Goal: Task Accomplishment & Management: Manage account settings

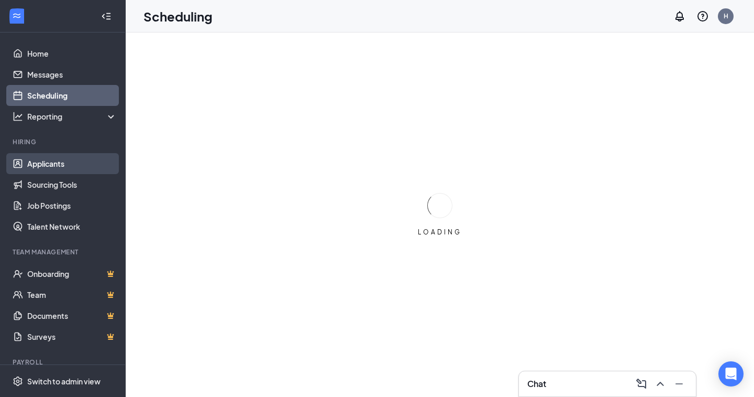
click at [56, 160] on link "Applicants" at bounding box center [72, 163] width 90 height 21
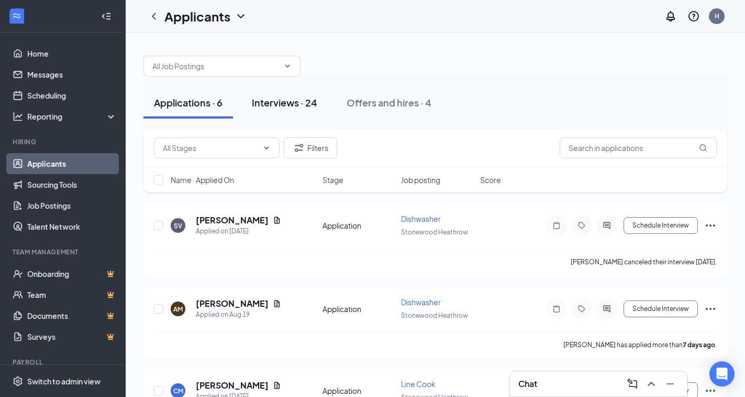
click at [281, 98] on div "Interviews · 24" at bounding box center [284, 102] width 65 height 13
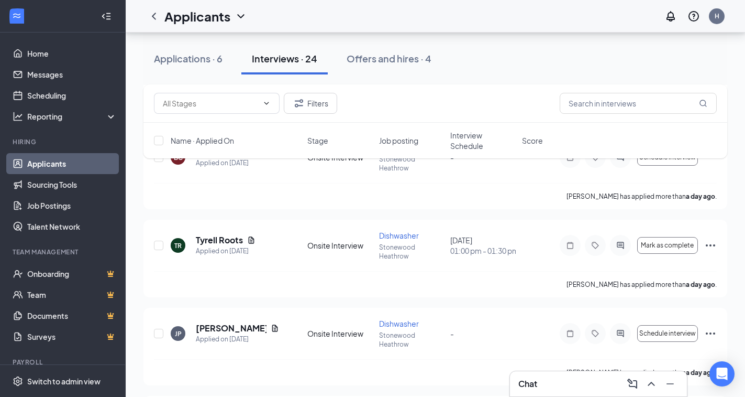
scroll to position [419, 0]
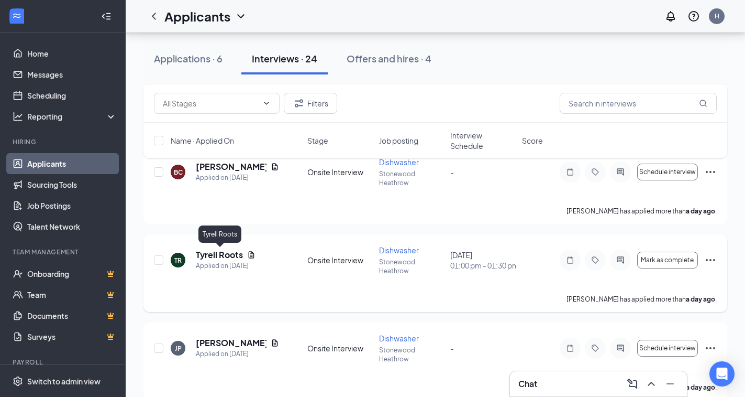
click at [234, 251] on h5 "Tyrell Roots" at bounding box center [219, 255] width 47 height 12
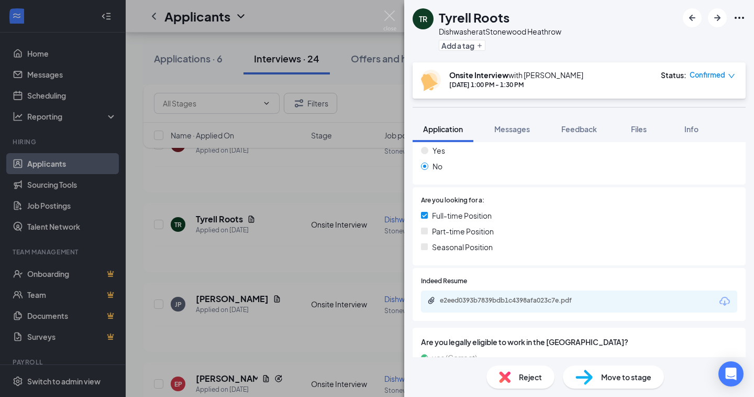
scroll to position [206, 0]
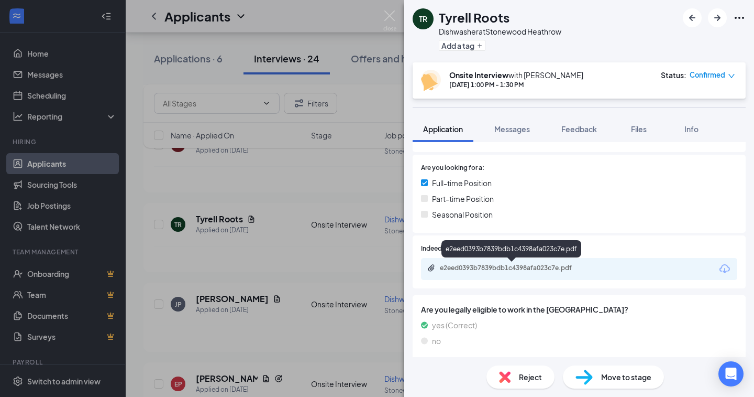
click at [486, 269] on div "e2eed0393b7839bdb1c4398afa023c7e.pdf" at bounding box center [513, 267] width 147 height 8
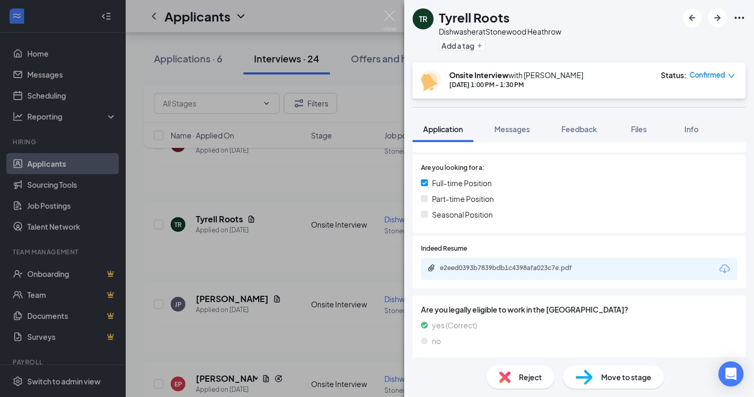
click at [512, 378] on div "Reject" at bounding box center [521, 376] width 68 height 23
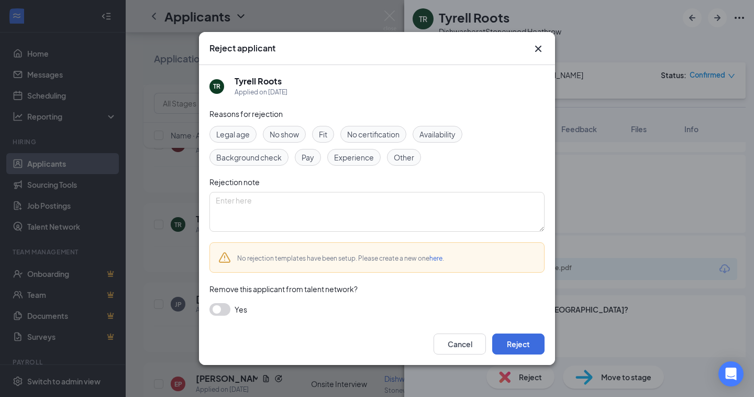
click at [541, 48] on icon "Cross" at bounding box center [538, 48] width 13 height 13
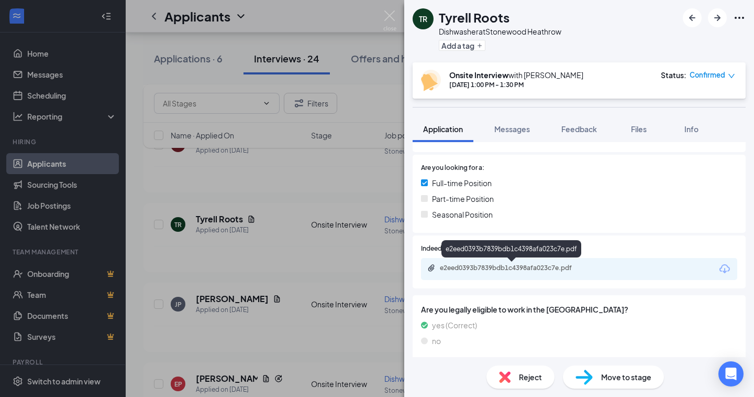
click at [563, 266] on div "e2eed0393b7839bdb1c4398afa023c7e.pdf" at bounding box center [513, 267] width 147 height 8
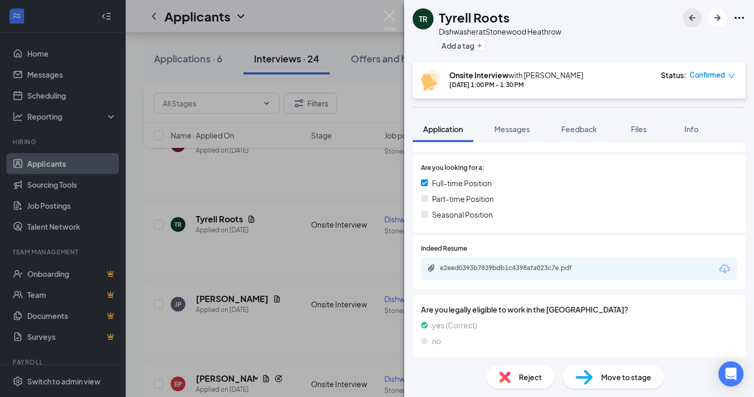
click at [695, 20] on icon "ArrowLeftNew" at bounding box center [692, 18] width 13 height 13
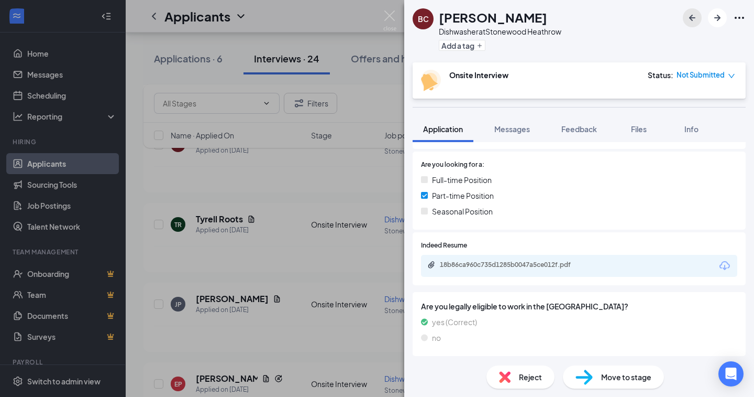
scroll to position [211, 0]
click at [485, 257] on div "18b86ca960c735d1285b0047a5ce012f.pdf" at bounding box center [579, 264] width 316 height 22
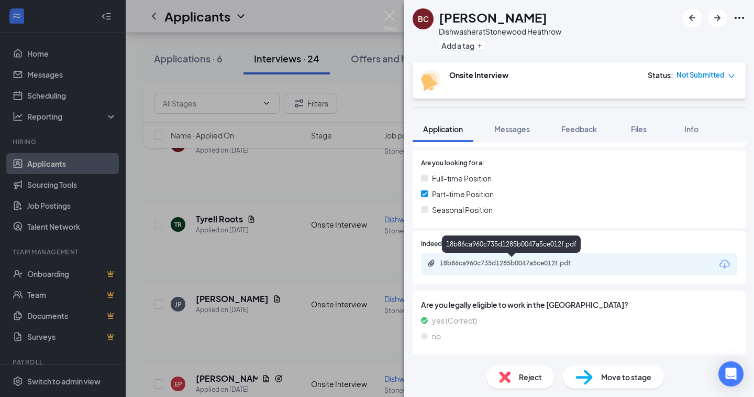
click at [485, 266] on div "18b86ca960c735d1285b0047a5ce012f.pdf" at bounding box center [513, 263] width 147 height 8
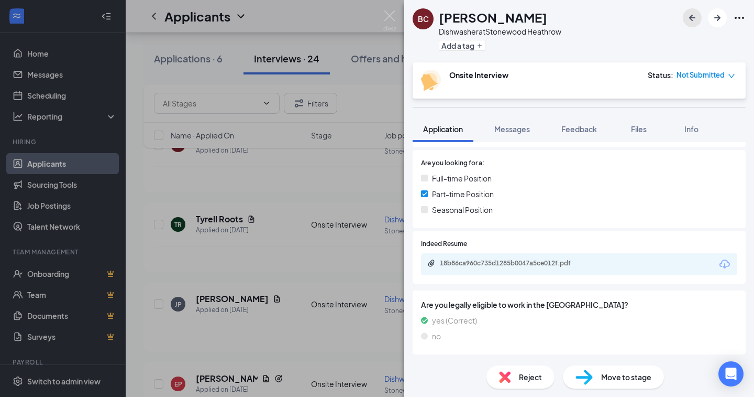
click at [690, 16] on icon "ArrowLeftNew" at bounding box center [692, 18] width 13 height 13
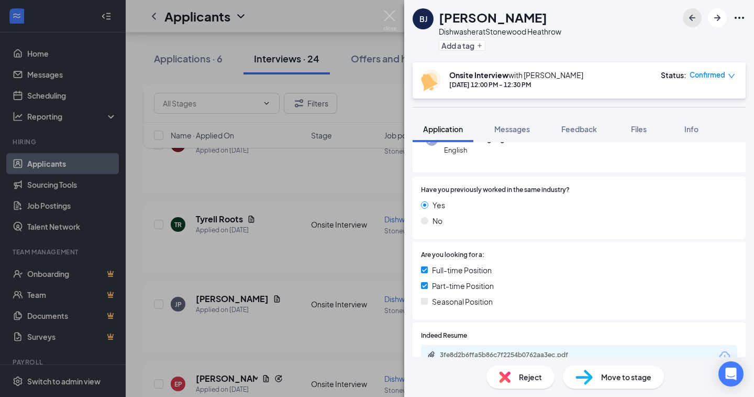
scroll to position [157, 0]
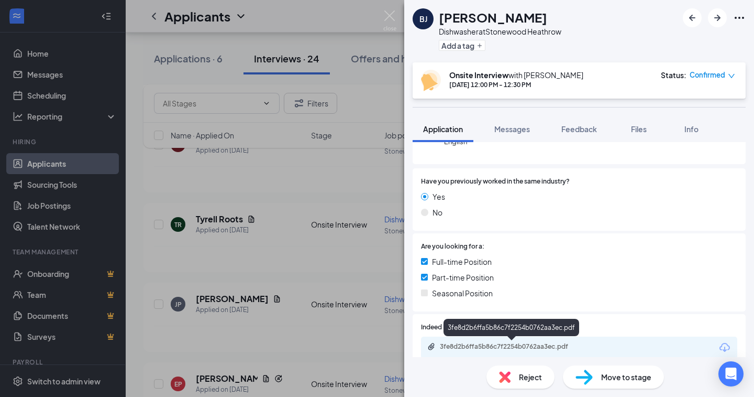
click at [476, 345] on div "3fe8d2b6ffa5b86c7f2254b0762aa3ec.pdf" at bounding box center [513, 346] width 147 height 8
